Goal: Information Seeking & Learning: Learn about a topic

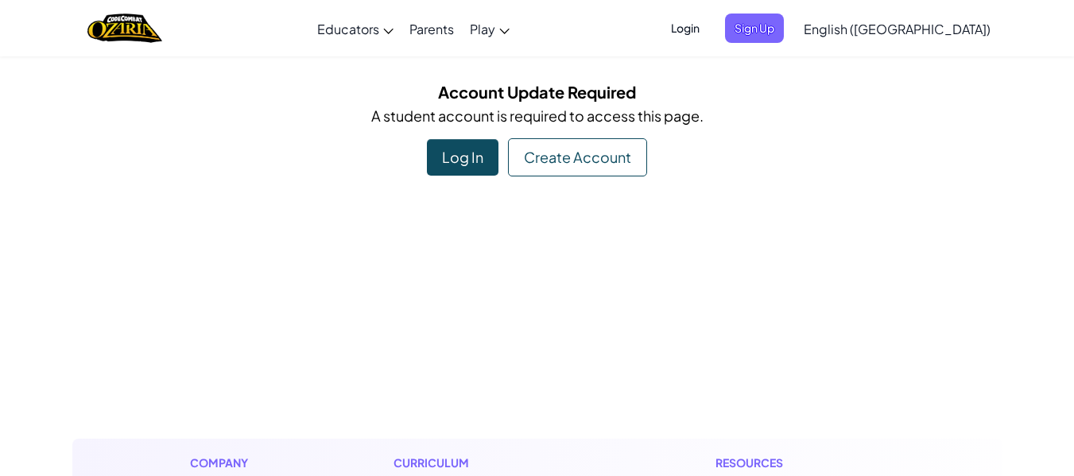
drag, startPoint x: 469, startPoint y: 136, endPoint x: 468, endPoint y: 146, distance: 9.6
click at [469, 141] on div "Account Update Required A student account is required to access this page. Log …" at bounding box center [537, 128] width 930 height 97
click at [464, 161] on div "Log In" at bounding box center [463, 157] width 72 height 37
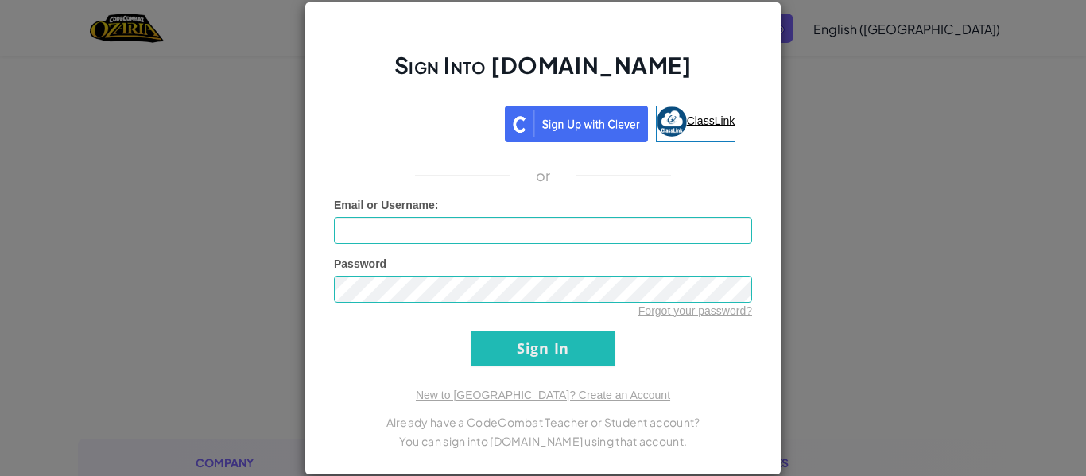
click at [676, 128] on img at bounding box center [672, 122] width 30 height 30
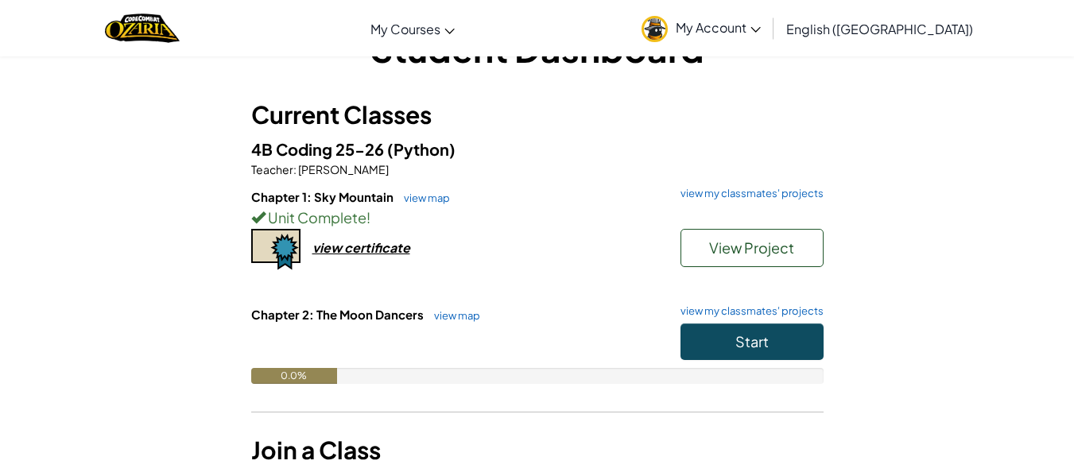
scroll to position [80, 0]
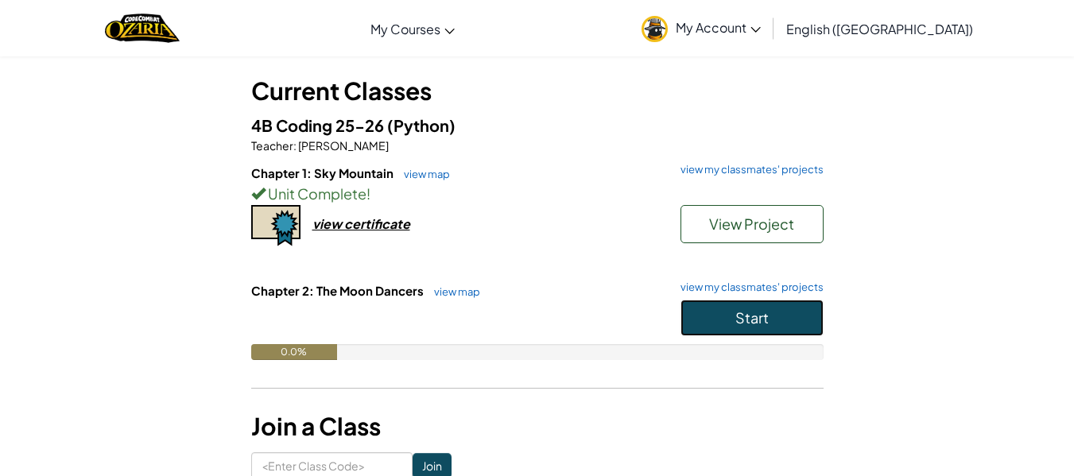
click at [786, 328] on button "Start" at bounding box center [752, 318] width 143 height 37
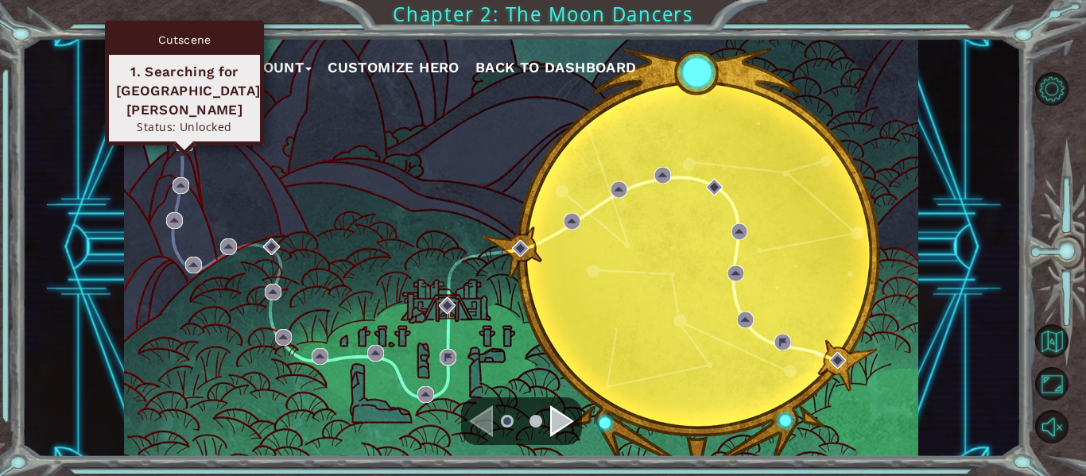
click at [190, 151] on img at bounding box center [185, 142] width 17 height 17
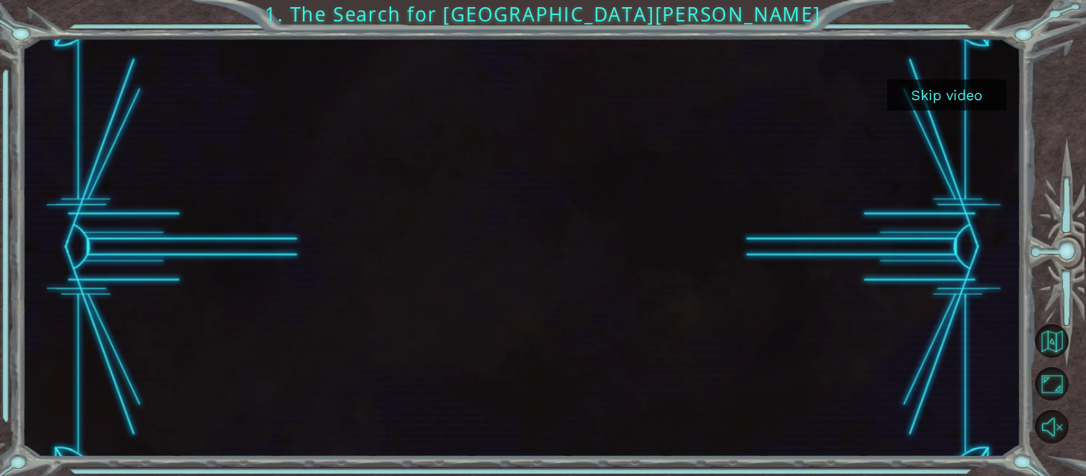
click at [977, 101] on button "Skip video" at bounding box center [946, 95] width 119 height 31
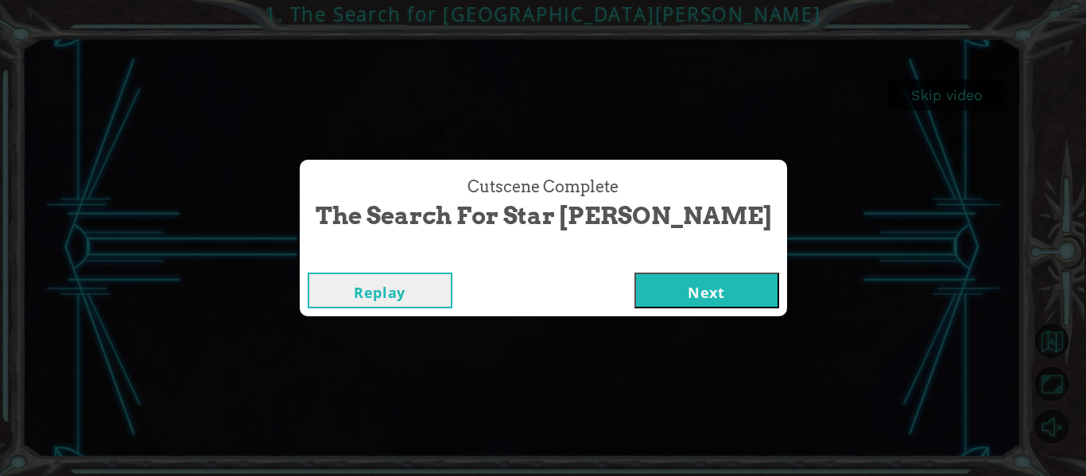
click at [635, 301] on button "Next" at bounding box center [707, 291] width 145 height 36
